Goal: Transaction & Acquisition: Download file/media

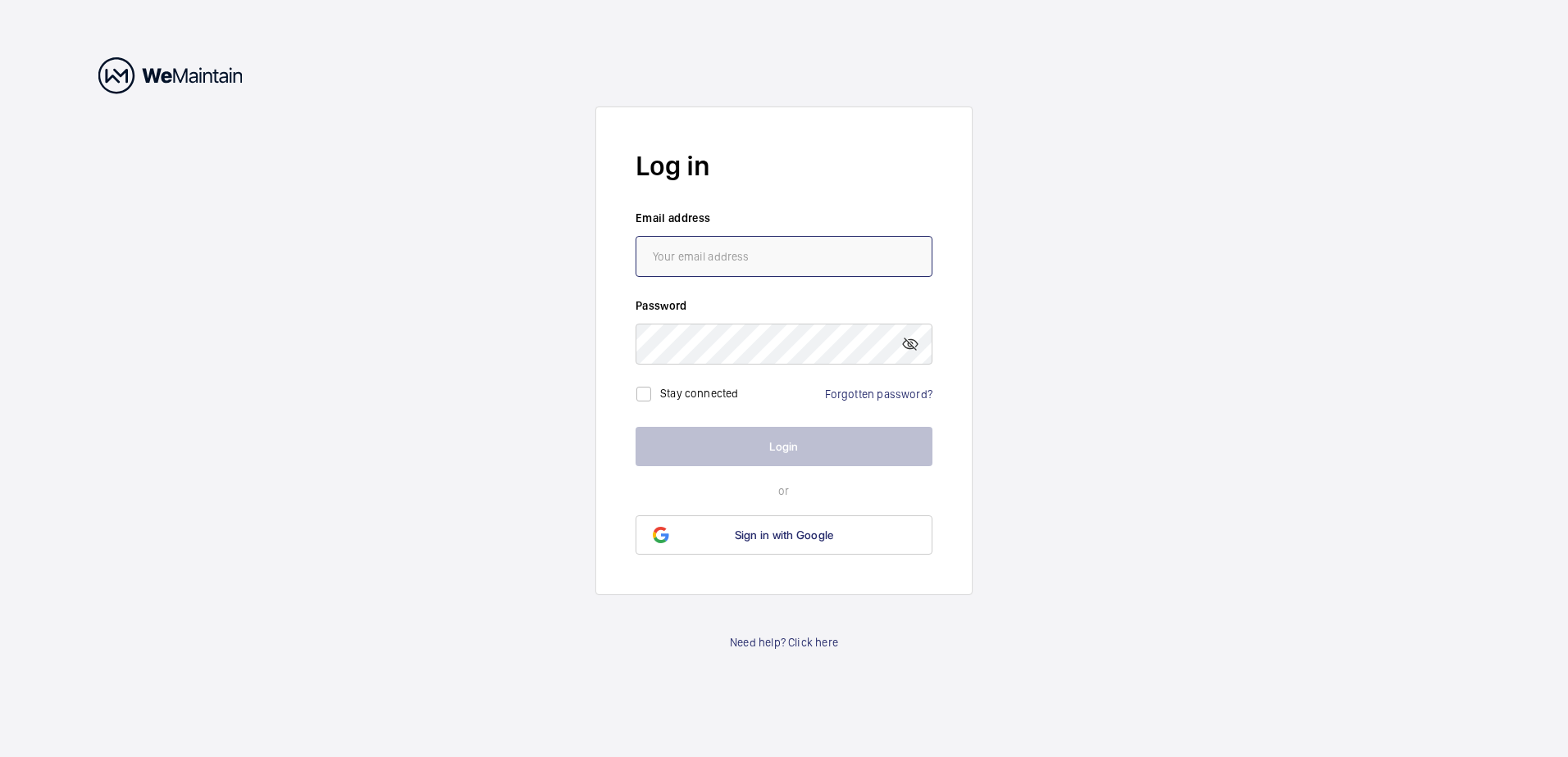
type input "[PERSON_NAME][EMAIL_ADDRESS][PERSON_NAME][DOMAIN_NAME]"
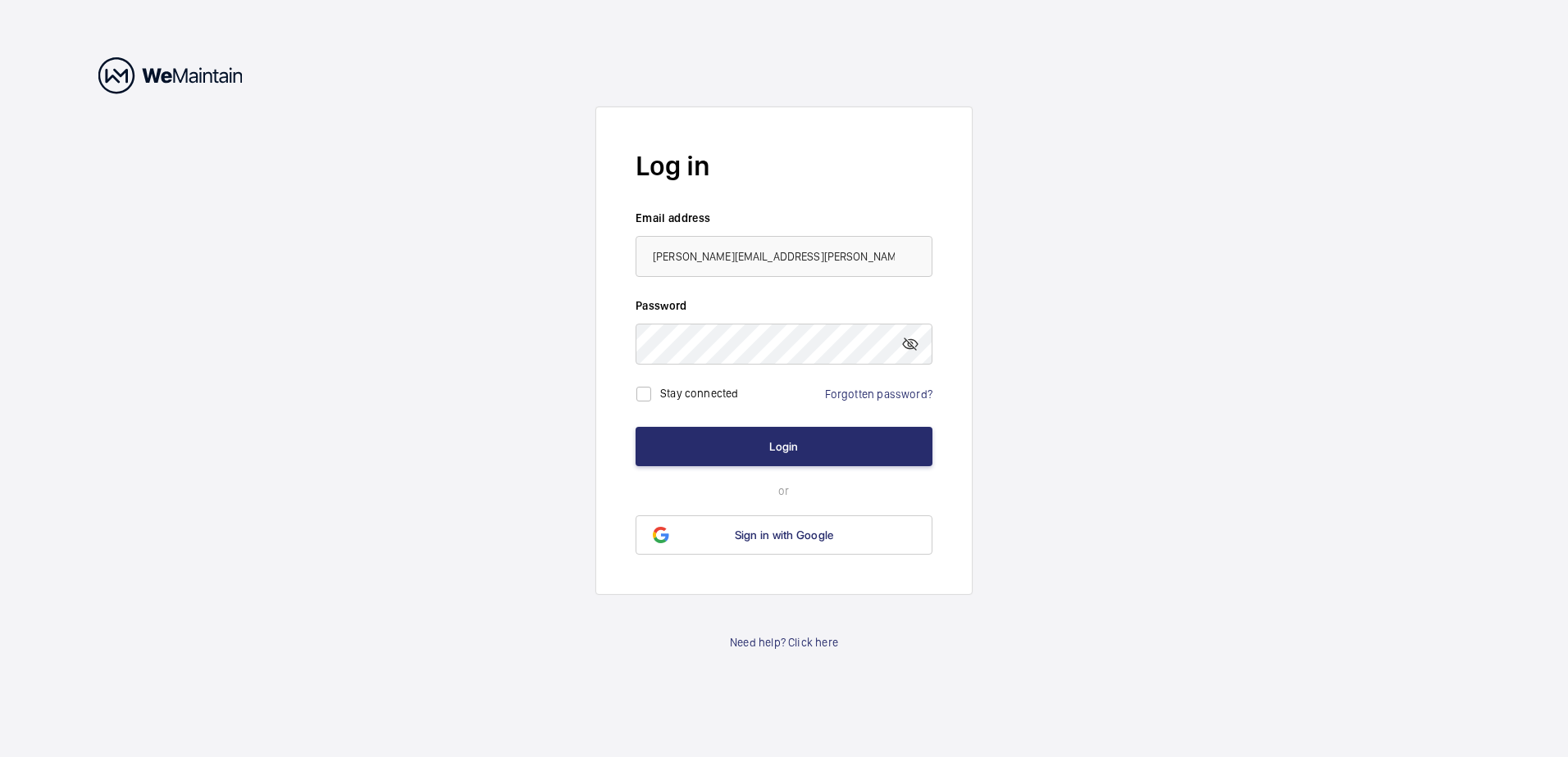
click at [1071, 389] on wm-front-auth-container "Log in Email address [PERSON_NAME][EMAIL_ADDRESS][PERSON_NAME][DOMAIN_NAME] Pas…" at bounding box center [784, 378] width 1568 height 757
click at [827, 456] on button "Login" at bounding box center [784, 446] width 297 height 39
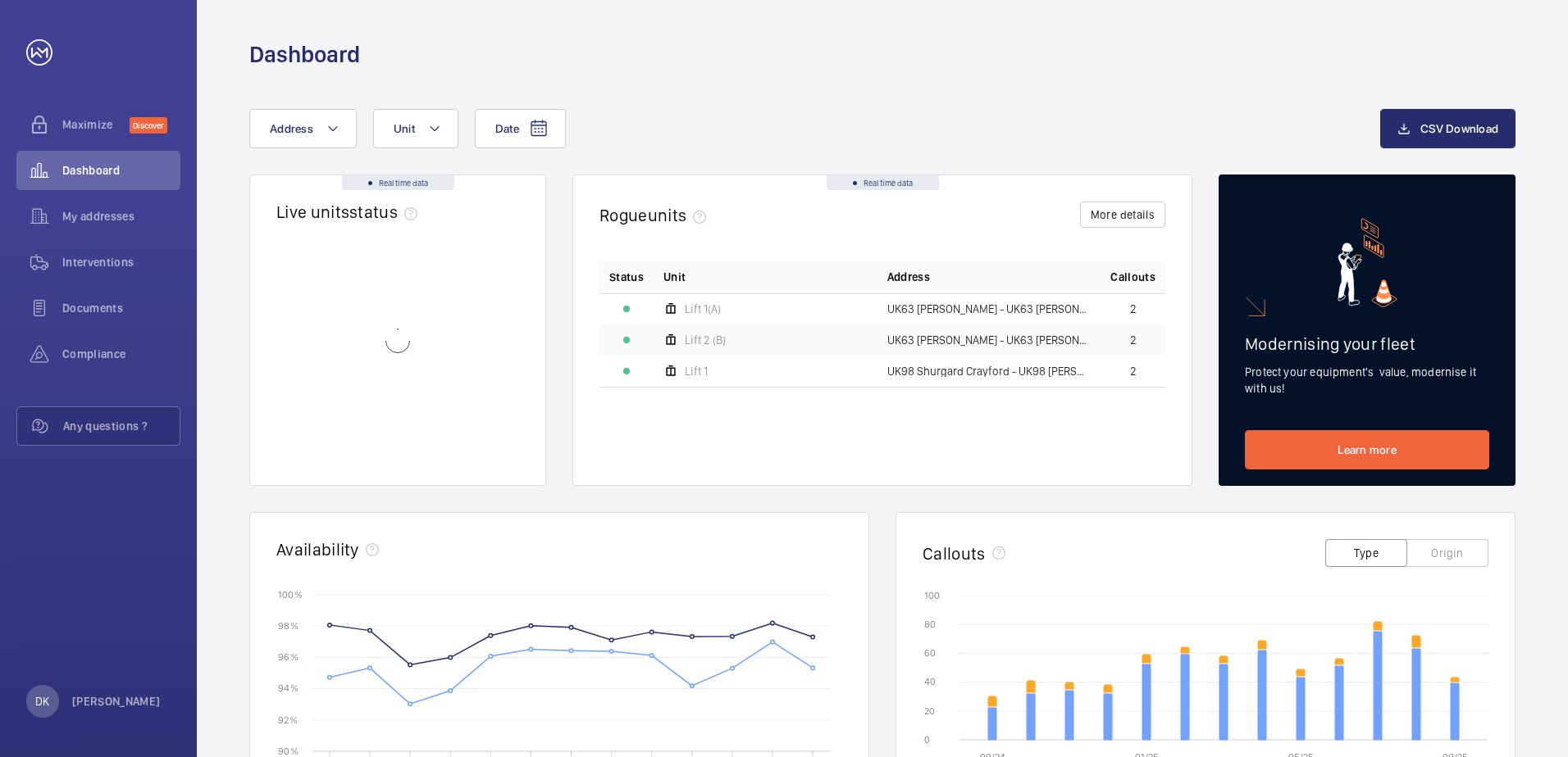
click at [580, 465] on wm-front-card-body "Status Unit Address Callouts Lift 1(A) UK63 [PERSON_NAME] - UK63 Shurgard Farnb…" at bounding box center [883, 373] width 618 height 224
click at [576, 463] on wm-front-card-body "Status Unit Address Callouts Lift 1(A) UK63 [PERSON_NAME] - UK63 Shurgard Farnb…" at bounding box center [883, 373] width 618 height 224
click at [137, 214] on span "My addresses" at bounding box center [121, 216] width 118 height 17
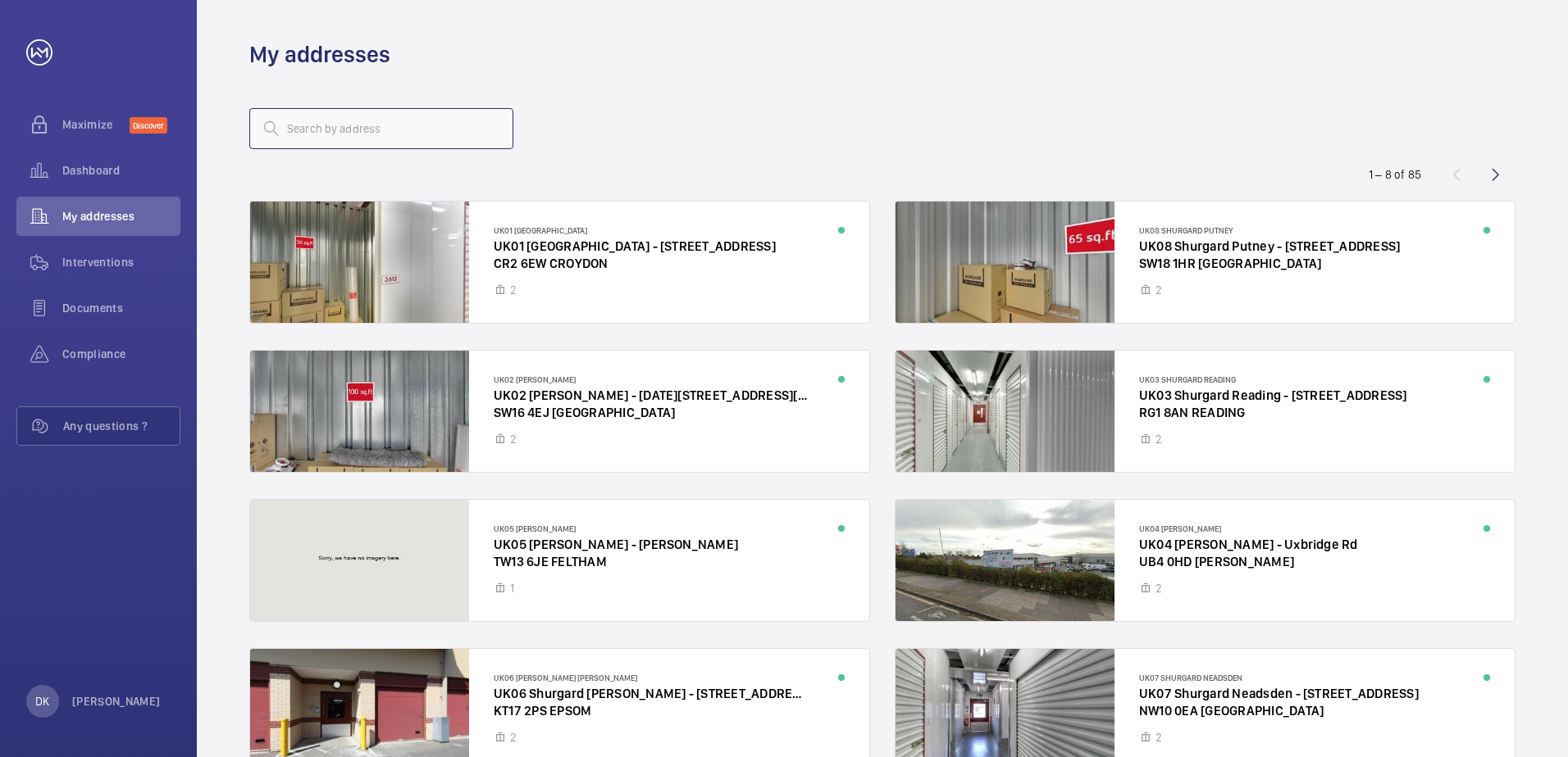
click at [325, 139] on input "text" at bounding box center [381, 128] width 264 height 41
type input "gillingham"
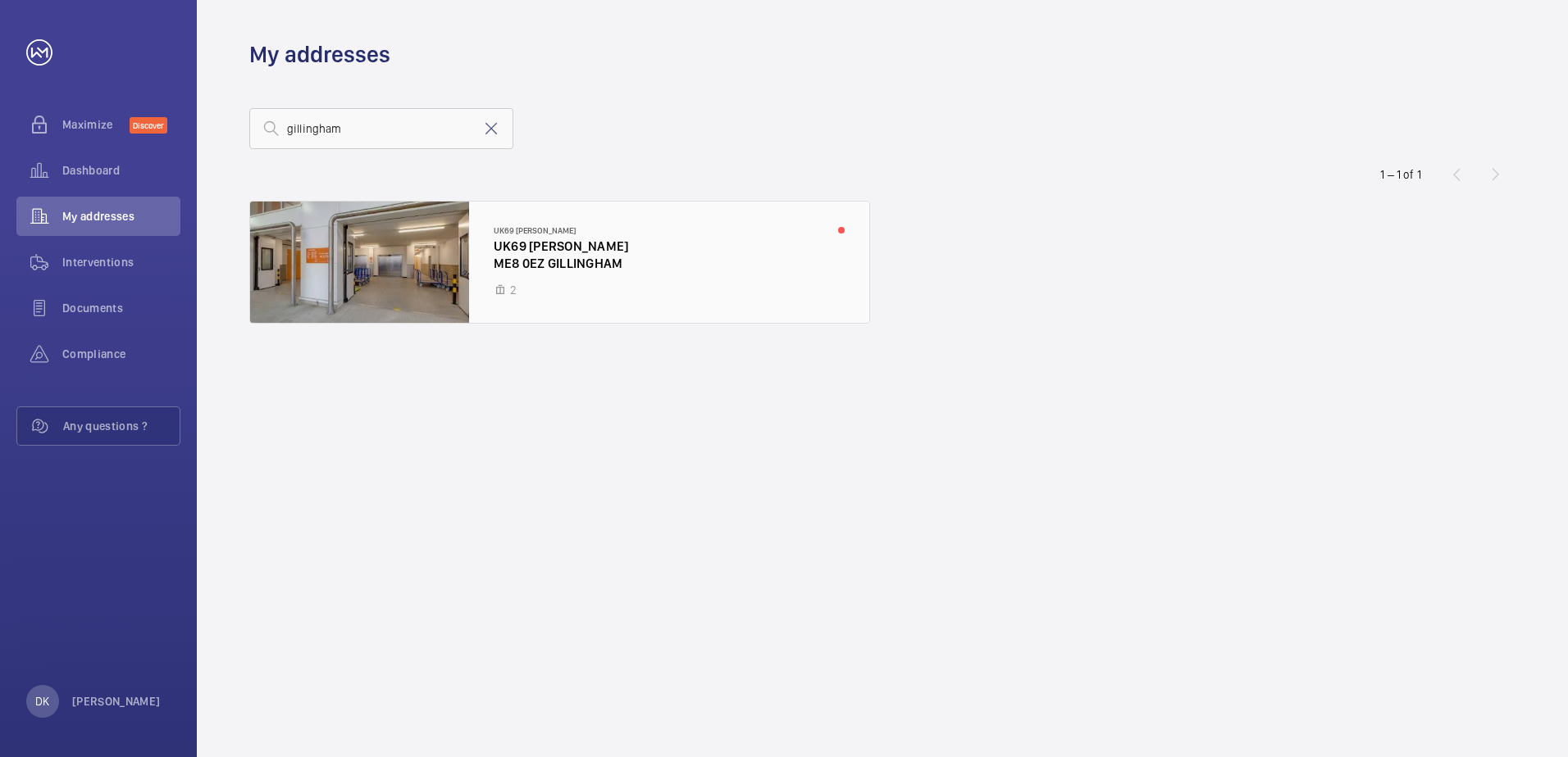
click at [458, 294] on div at bounding box center [559, 262] width 619 height 121
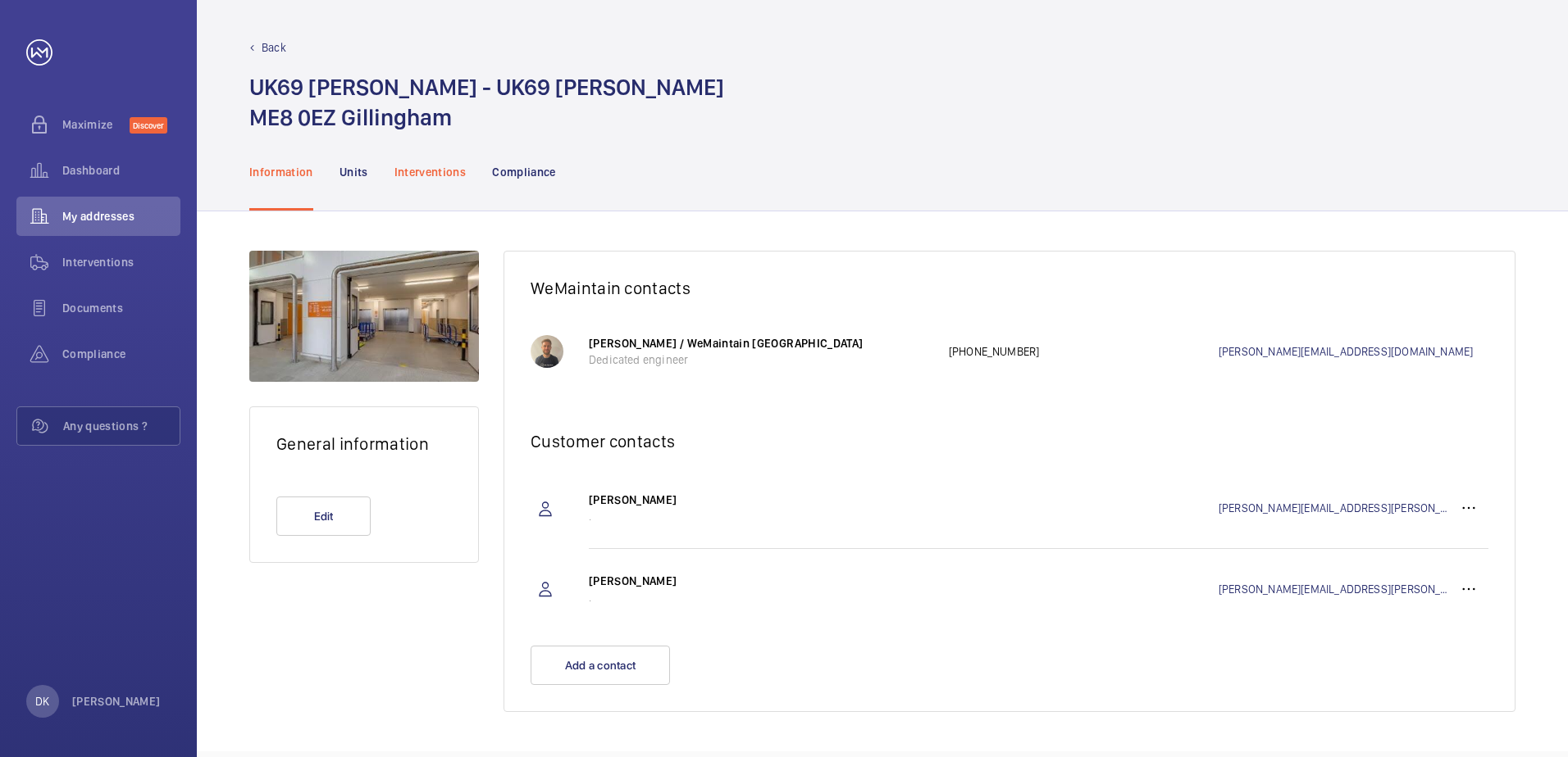
click at [413, 174] on p "Interventions" at bounding box center [430, 172] width 72 height 17
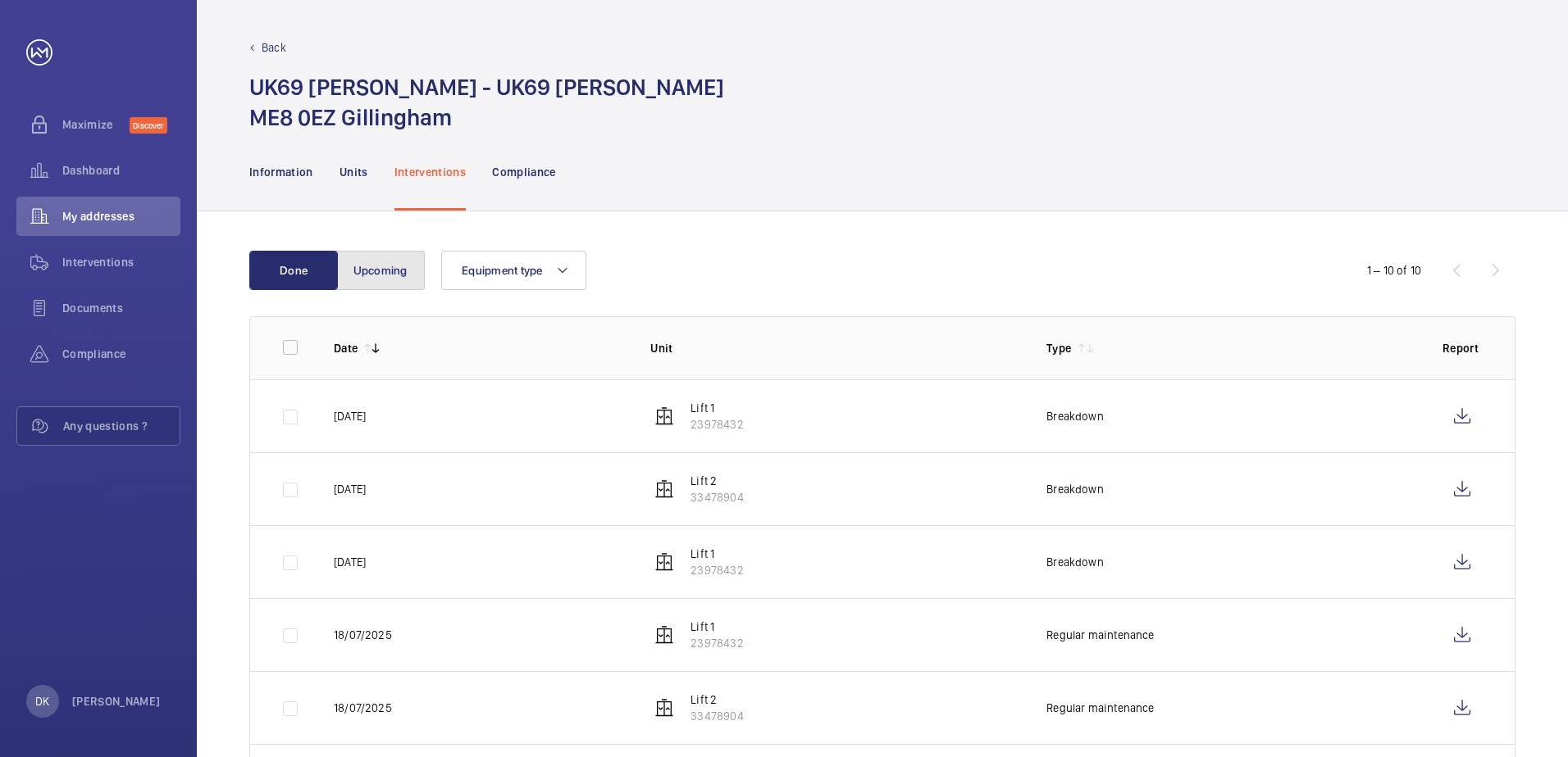
click at [378, 272] on button "Upcoming" at bounding box center [380, 270] width 89 height 39
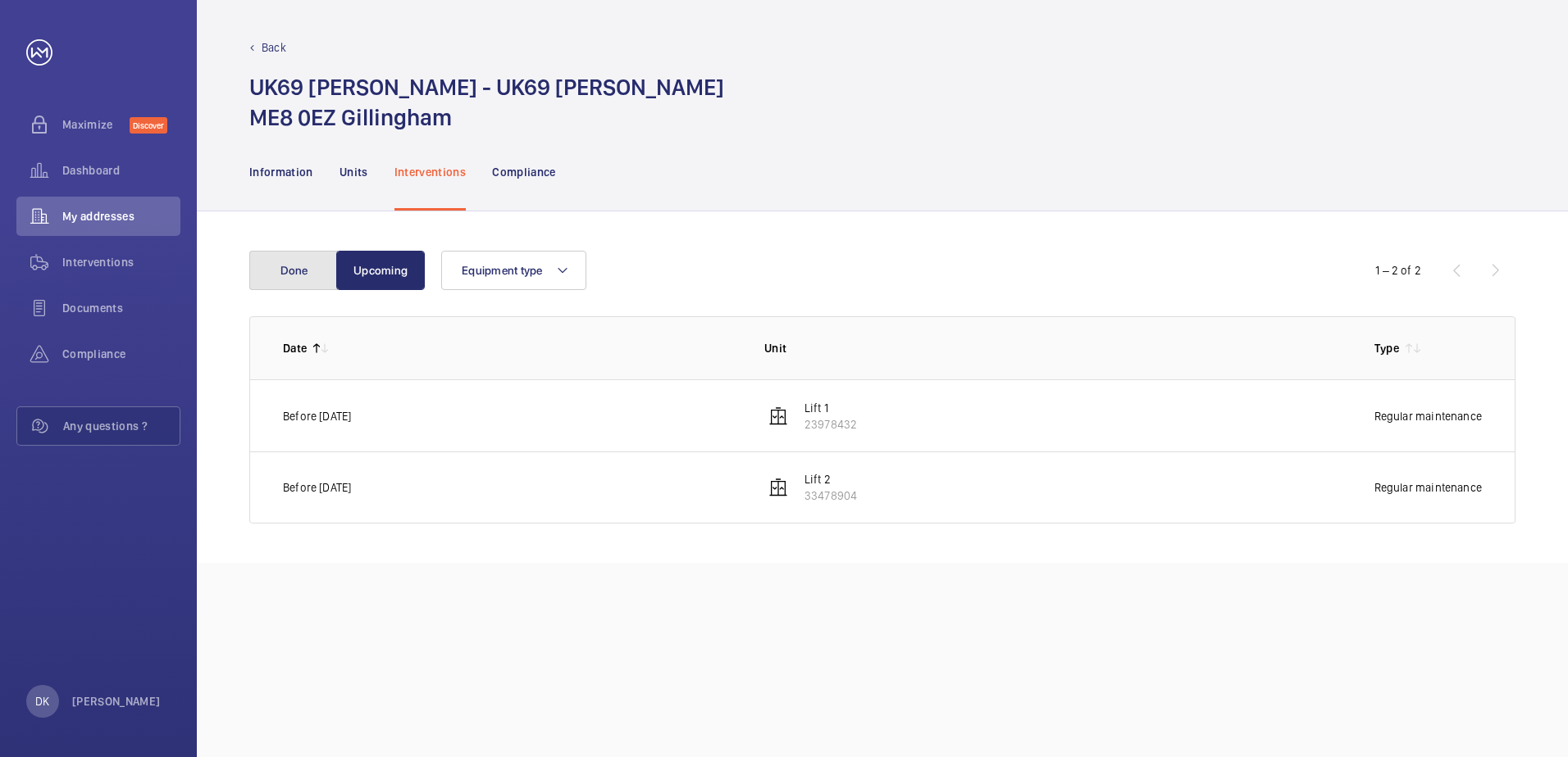
click at [312, 272] on button "Done" at bounding box center [293, 270] width 89 height 39
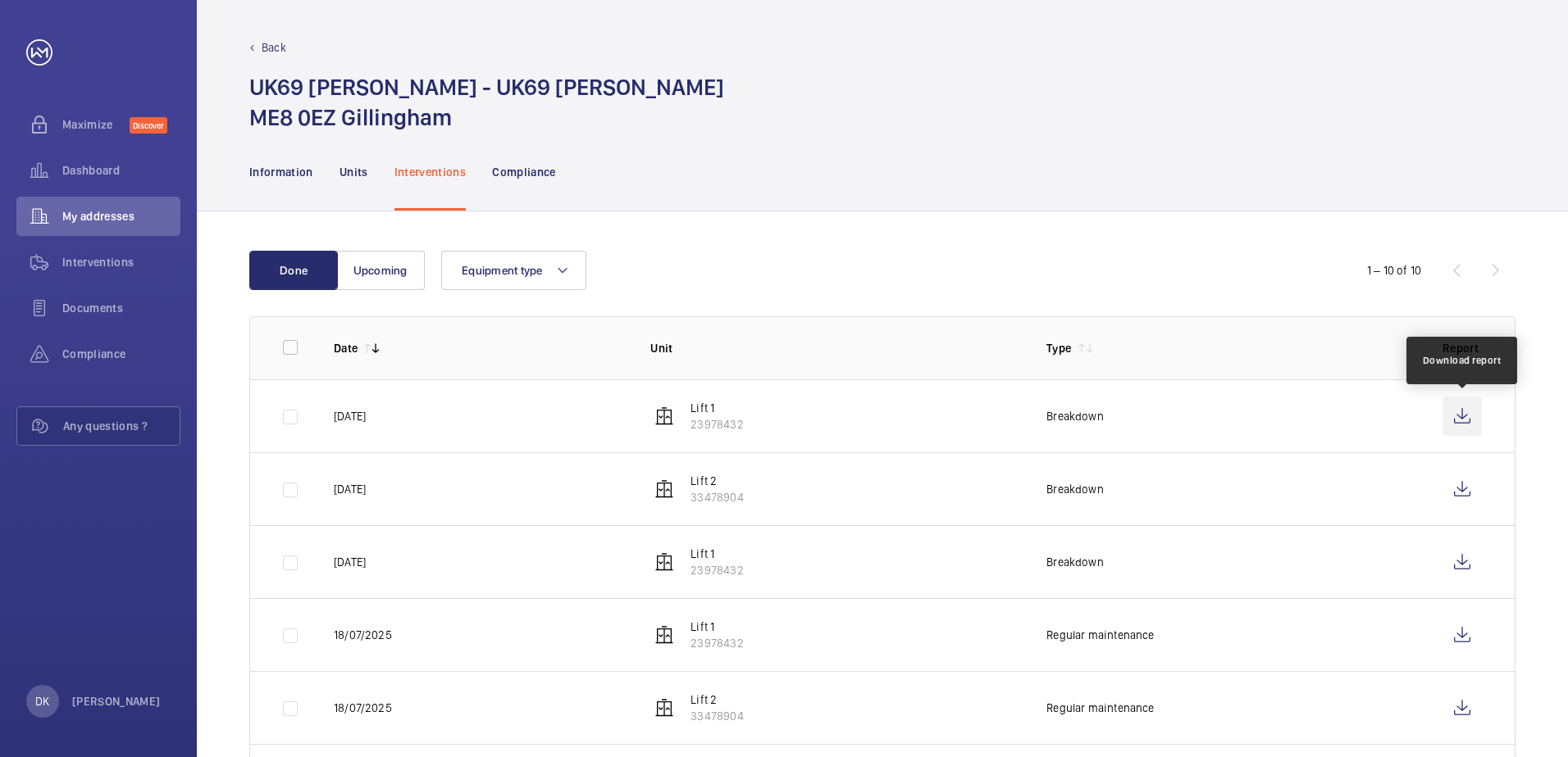
click at [1460, 403] on wm-front-icon-button at bounding box center [1462, 416] width 39 height 39
